Goal: Task Accomplishment & Management: Use online tool/utility

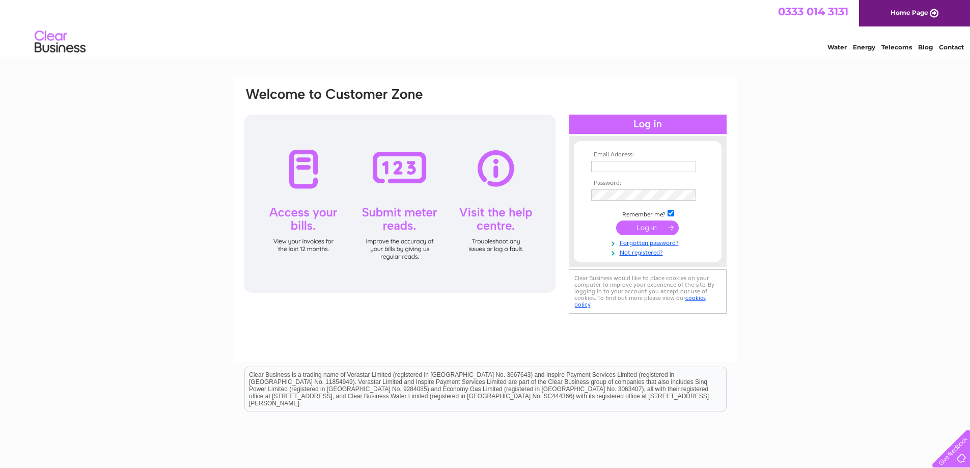
type input "[EMAIL_ADDRESS][DOMAIN_NAME]"
click at [635, 228] on input "submit" at bounding box center [647, 227] width 63 height 14
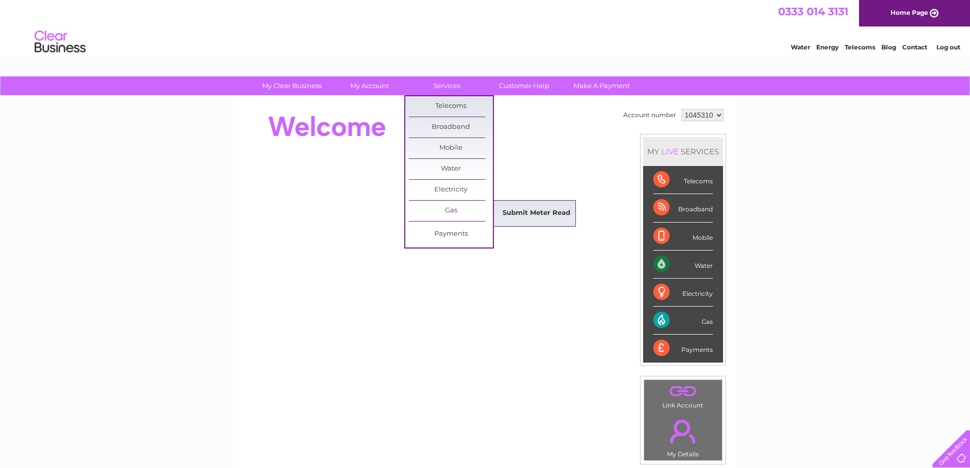
click at [516, 212] on link "Submit Meter Read" at bounding box center [536, 213] width 84 height 20
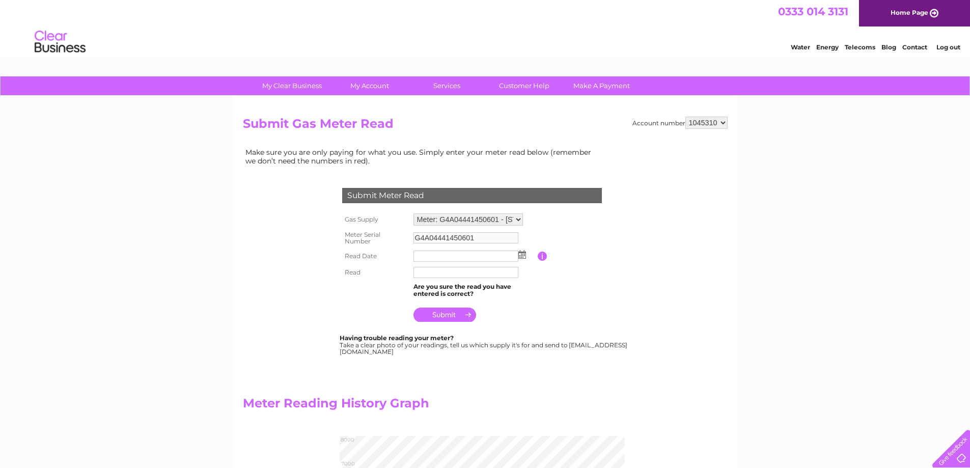
click at [524, 256] on img at bounding box center [522, 255] width 8 height 8
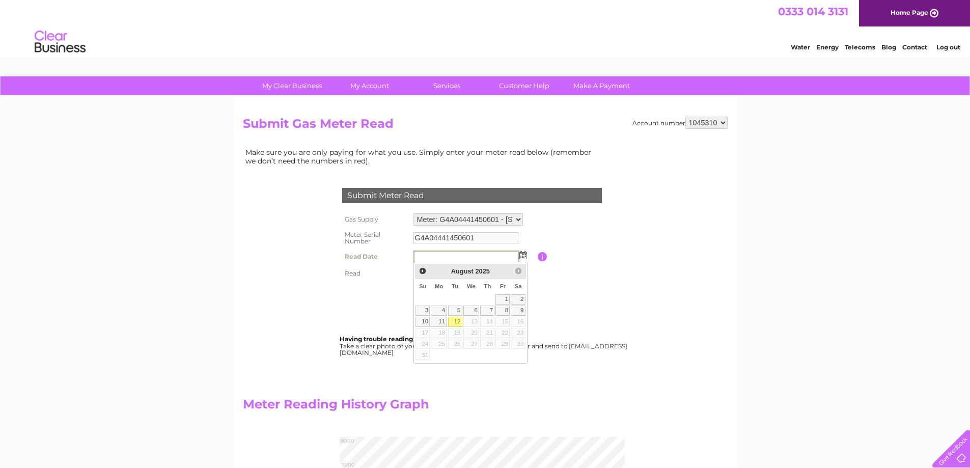
click at [457, 321] on link "12" at bounding box center [455, 322] width 14 height 10
type input "2025/08/12"
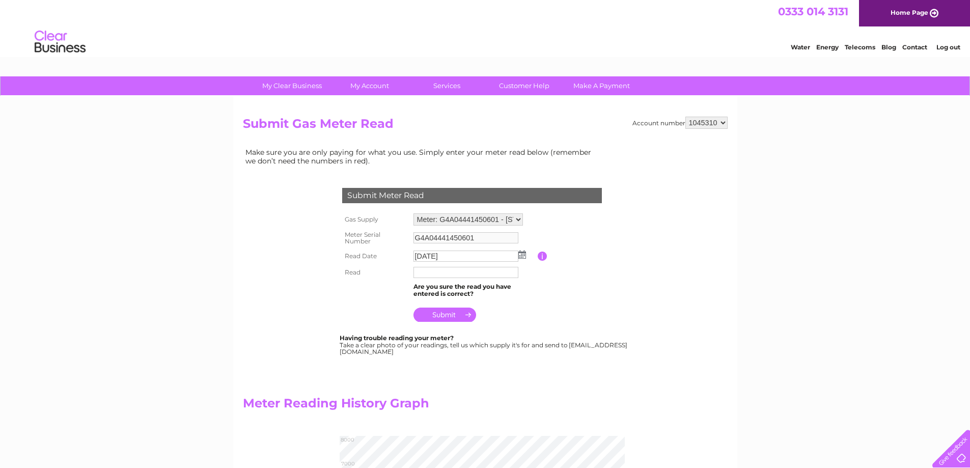
click at [422, 273] on input "text" at bounding box center [465, 272] width 105 height 11
type input "7055"
click at [450, 313] on input "submit" at bounding box center [444, 316] width 63 height 14
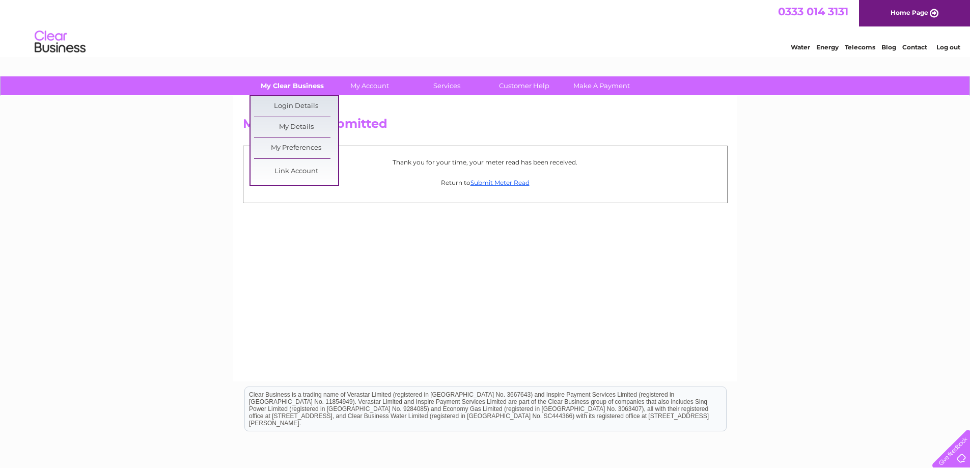
click at [312, 85] on link "My Clear Business" at bounding box center [292, 85] width 84 height 19
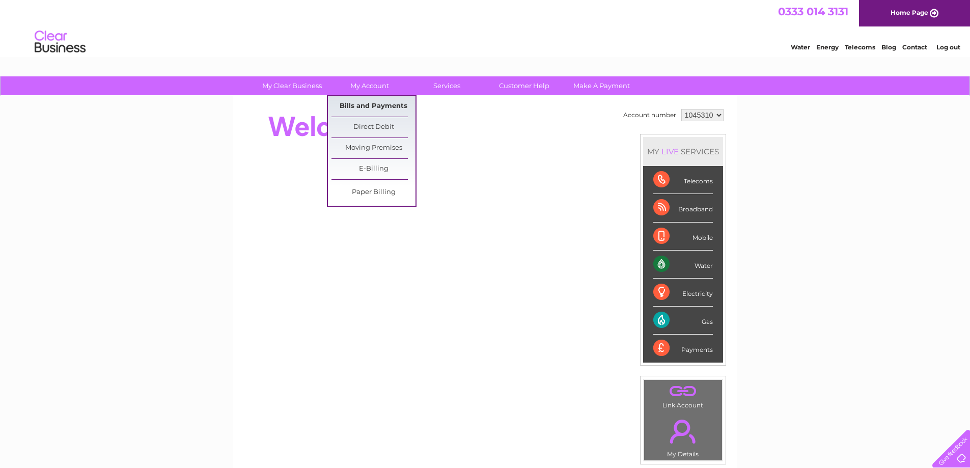
click at [369, 105] on link "Bills and Payments" at bounding box center [373, 106] width 84 height 20
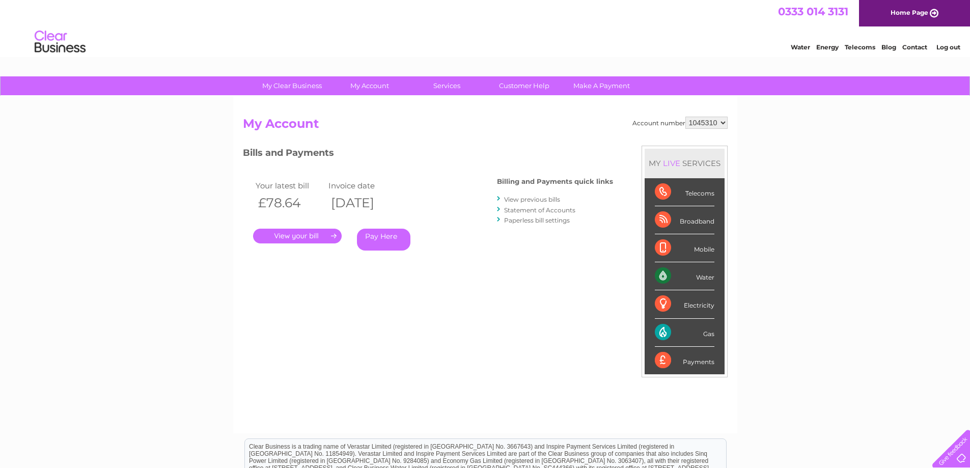
click at [532, 200] on link "View previous bills" at bounding box center [532, 200] width 56 height 8
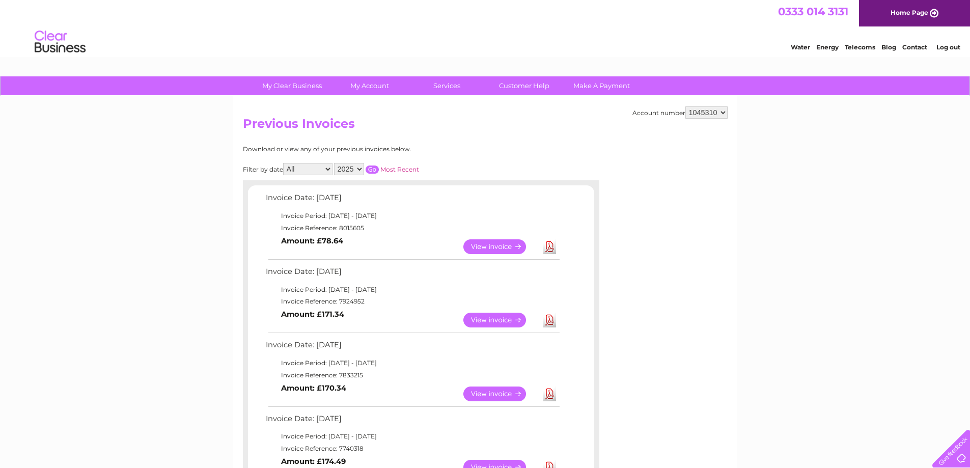
click at [549, 317] on link "Download" at bounding box center [549, 320] width 13 height 15
